Goal: Information Seeking & Learning: Understand process/instructions

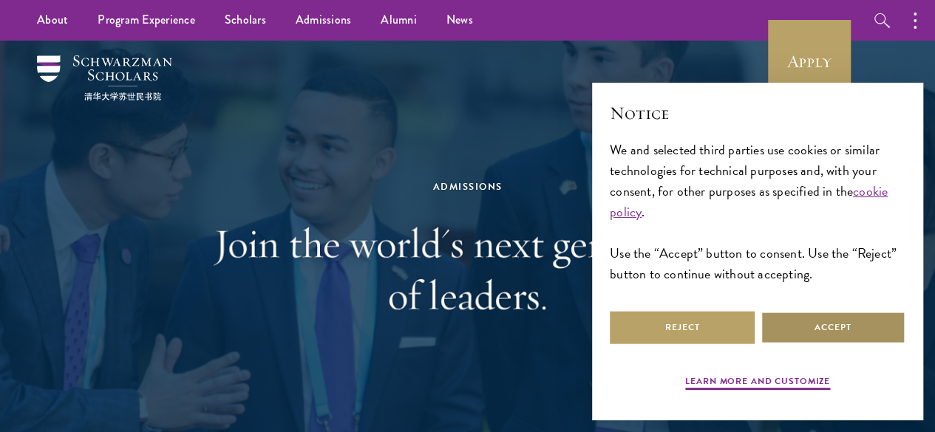
click at [823, 322] on button "Accept" at bounding box center [833, 327] width 145 height 33
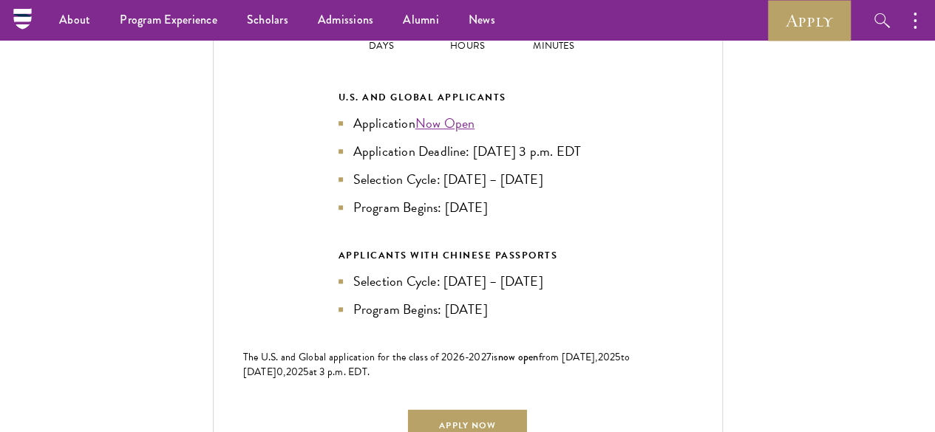
scroll to position [3178, 0]
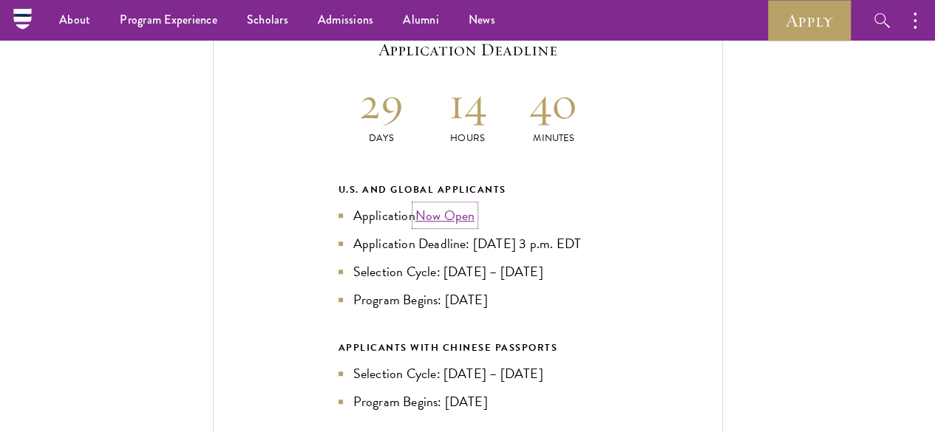
click at [449, 205] on link "Now Open" at bounding box center [445, 215] width 60 height 20
click at [173, 208] on div "Current Selection Cycle: Countdown to September 10, 2025 Application Deadline 2…" at bounding box center [467, 277] width 846 height 590
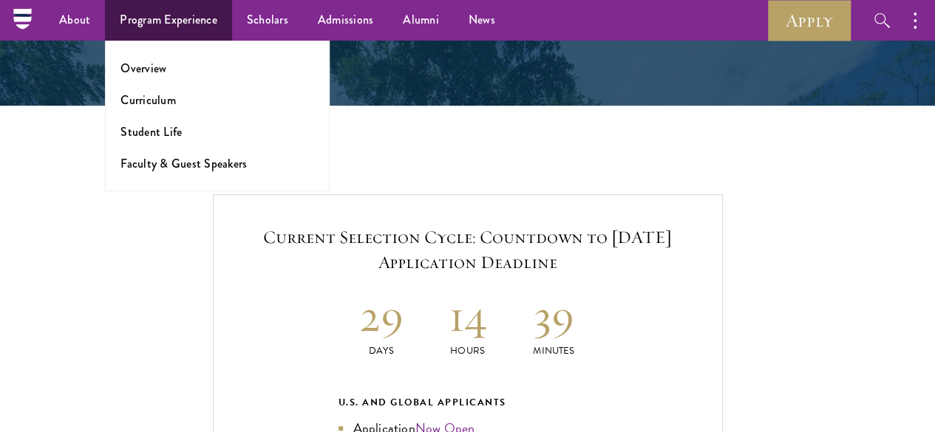
scroll to position [2956, 0]
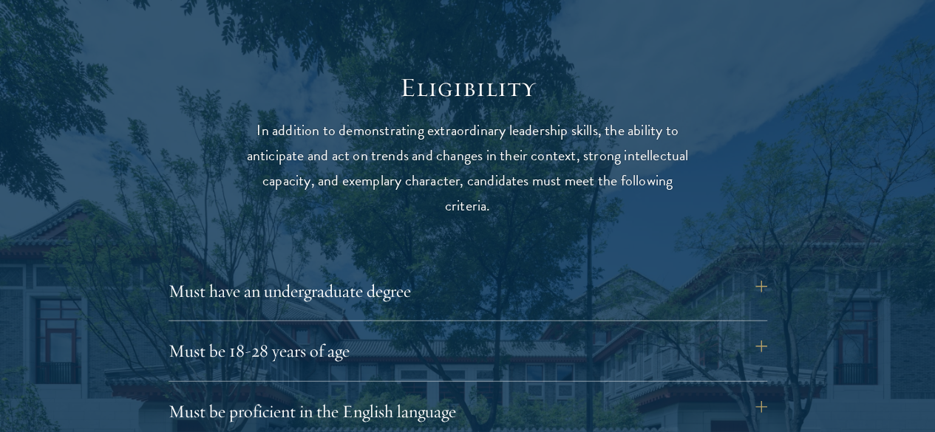
scroll to position [1922, 0]
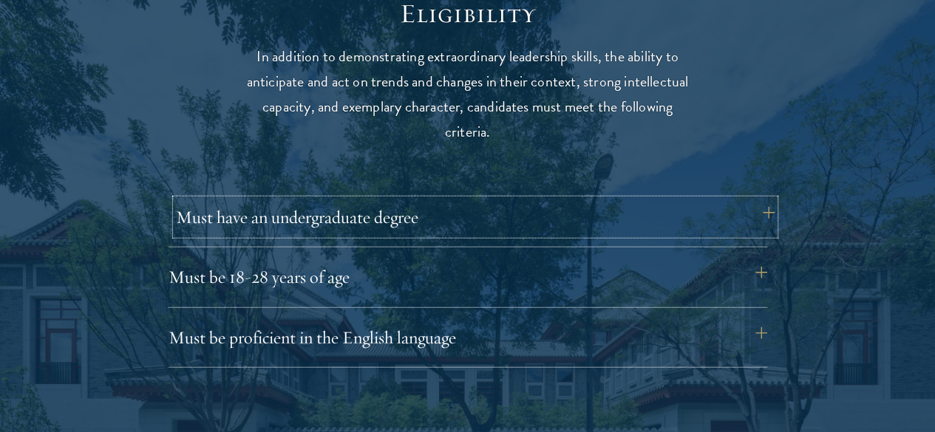
click at [764, 200] on button "Must have an undergraduate degree" at bounding box center [475, 217] width 599 height 35
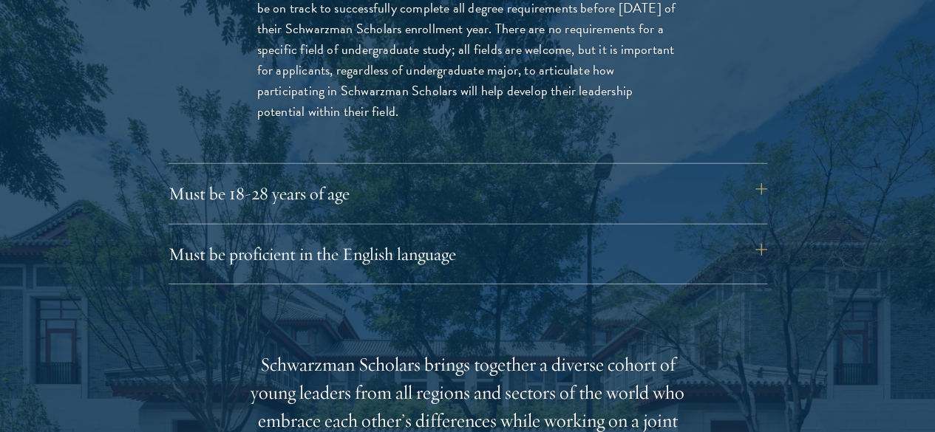
scroll to position [2217, 0]
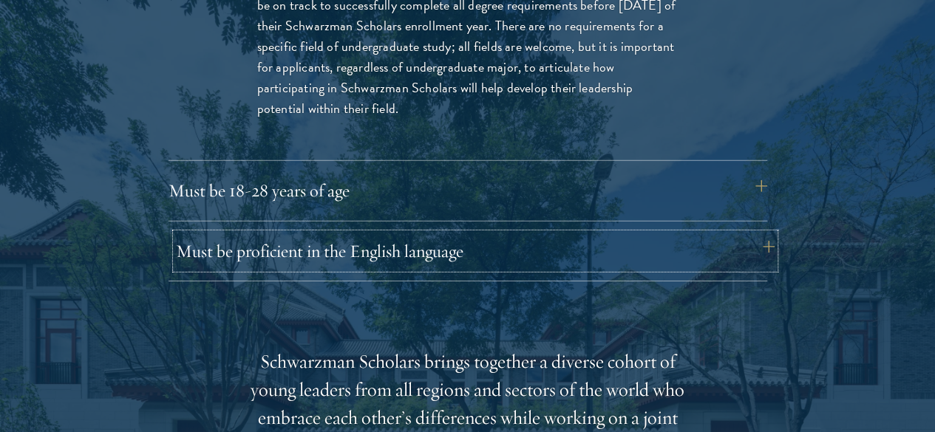
click at [566, 234] on button "Must be proficient in the English language" at bounding box center [475, 251] width 599 height 35
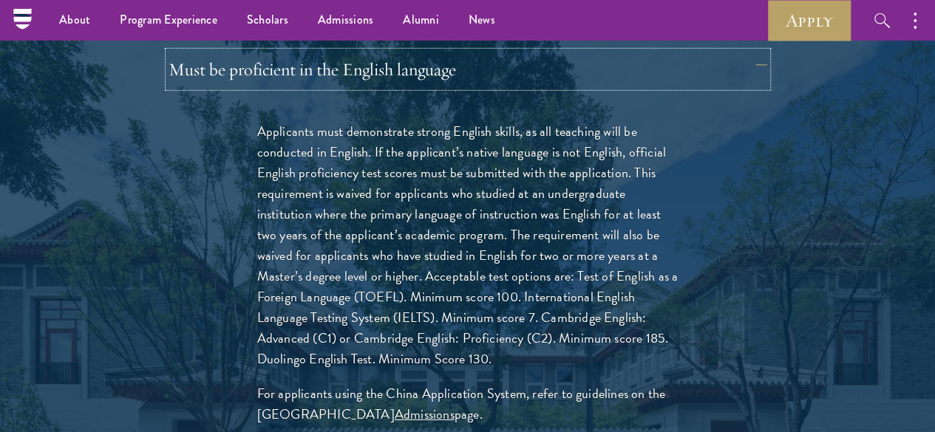
scroll to position [2070, 0]
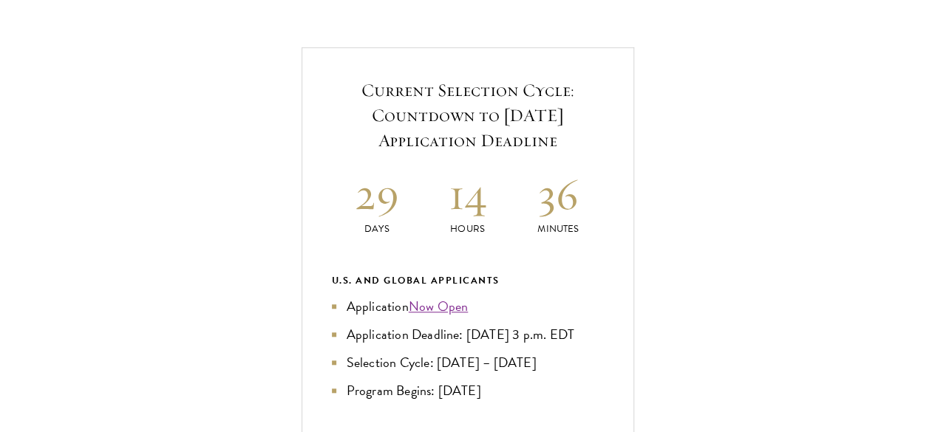
scroll to position [517, 0]
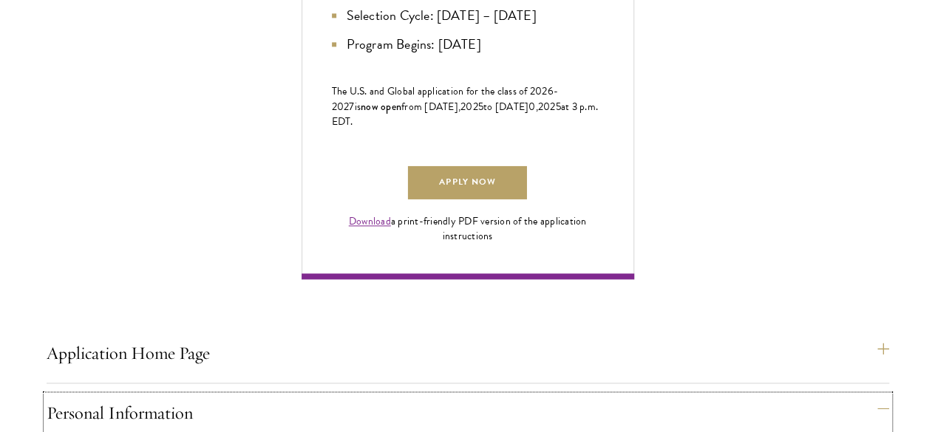
scroll to position [961, 0]
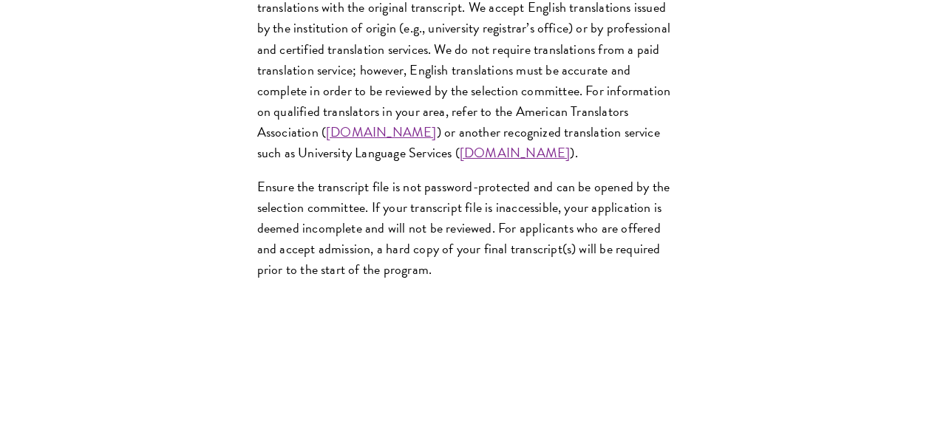
scroll to position [2661, 0]
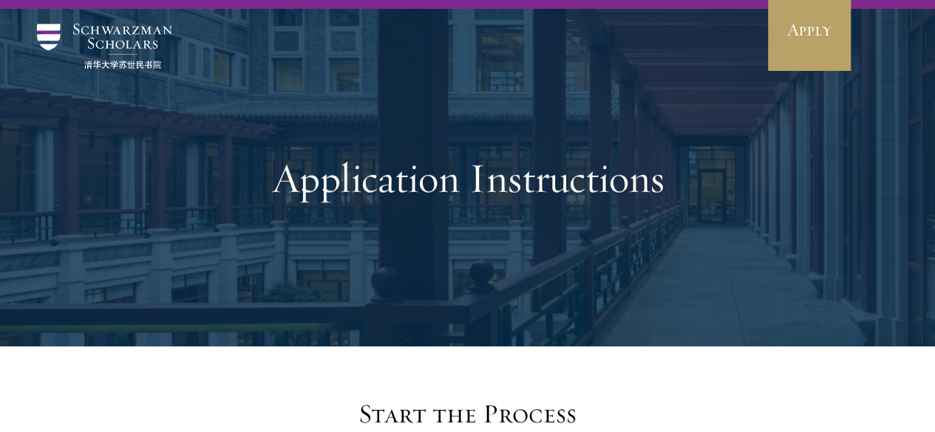
scroll to position [0, 0]
